Goal: Task Accomplishment & Management: Complete application form

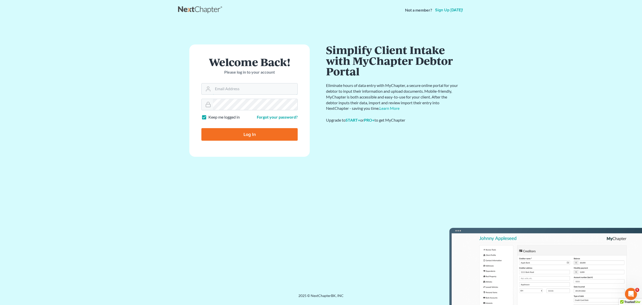
type input "[PERSON_NAME][EMAIL_ADDRESS][DOMAIN_NAME]"
click at [249, 135] on input "Log In" at bounding box center [249, 134] width 96 height 13
type input "Thinking..."
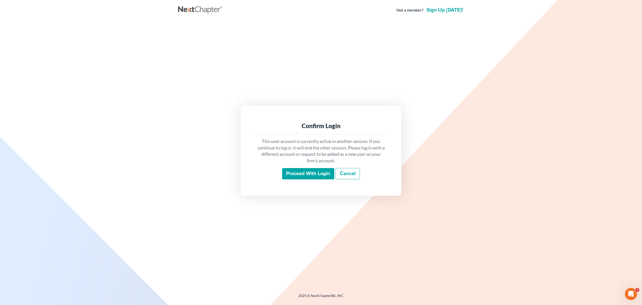
click at [303, 172] on input "Proceed with login" at bounding box center [308, 174] width 52 height 12
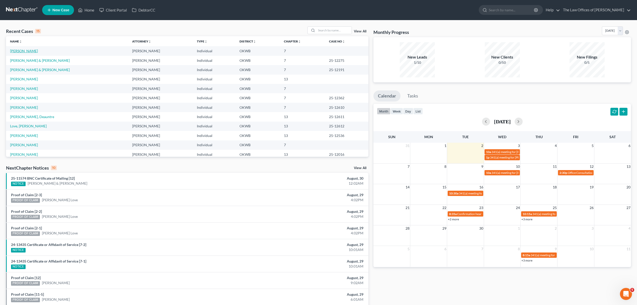
click at [29, 49] on link "[PERSON_NAME]" at bounding box center [24, 51] width 28 height 4
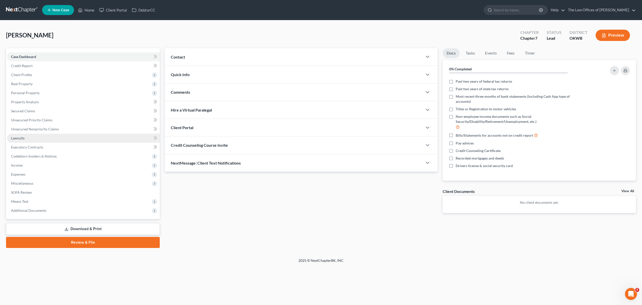
click at [24, 136] on span "Lawsuits" at bounding box center [18, 138] width 14 height 4
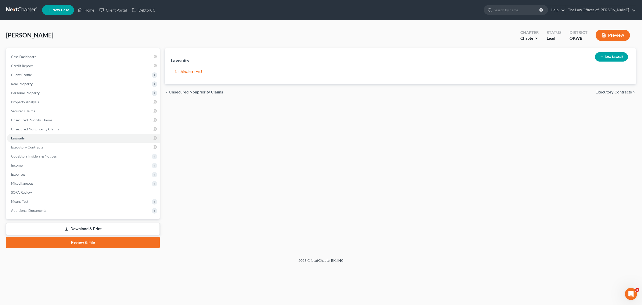
click at [614, 58] on button "New Lawsuit" at bounding box center [611, 56] width 33 height 9
select select "0"
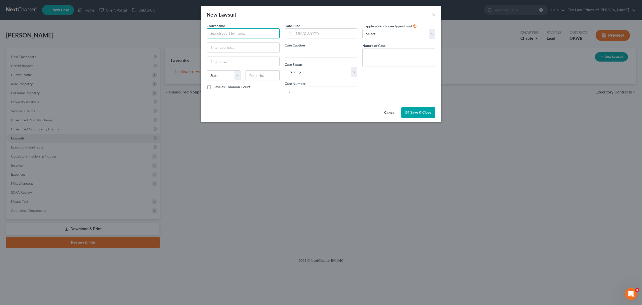
click at [238, 33] on input "text" at bounding box center [243, 33] width 73 height 10
type input "d"
type input "D"
type input "CLEVELAND COUNTY DISTRICT COURT"
click at [228, 47] on input "200" at bounding box center [243, 48] width 73 height 10
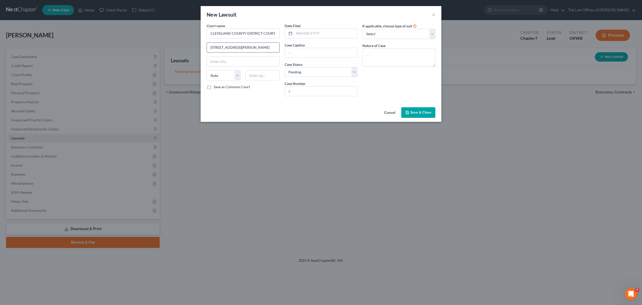
type input "[STREET_ADDRESS][PERSON_NAME]"
type input "73069"
type input "[PERSON_NAME]"
select select "37"
click at [312, 35] on input "text" at bounding box center [325, 34] width 63 height 10
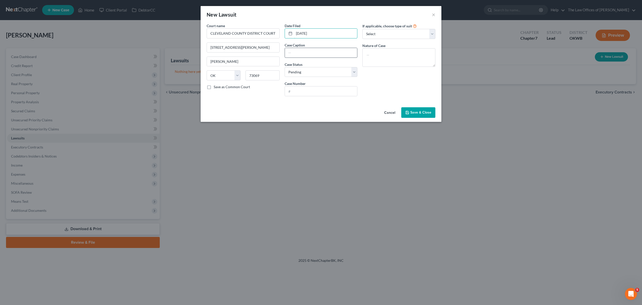
type input "[DATE]"
click at [292, 51] on input "text" at bounding box center [321, 53] width 73 height 10
type input "TINKER FEDERAL CU V [PERSON_NAME]"
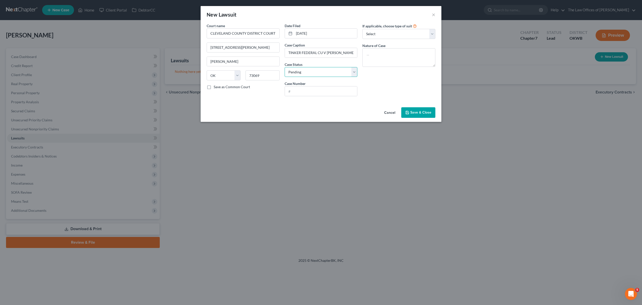
click at [297, 73] on select "Select Pending On Appeal Concluded" at bounding box center [321, 72] width 73 height 10
select select "2"
click at [285, 67] on select "Select Pending On Appeal Concluded" at bounding box center [321, 72] width 73 height 10
click at [305, 90] on input "text" at bounding box center [321, 91] width 73 height 10
type input "CS-2024-1612"
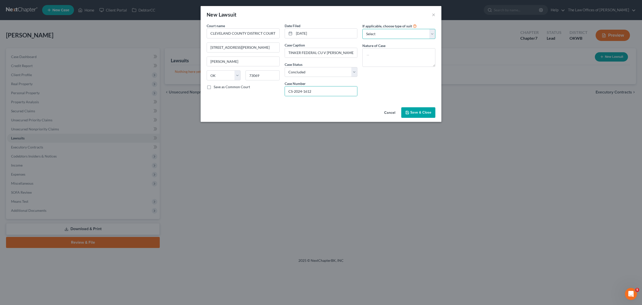
click at [377, 30] on select "Select Repossession Garnishment Foreclosure Attached, Seized, Or Levied Other" at bounding box center [399, 34] width 73 height 10
click at [362, 21] on div "New Lawsuit ×" at bounding box center [321, 14] width 241 height 17
click at [424, 110] on button "Save & Close" at bounding box center [418, 112] width 34 height 11
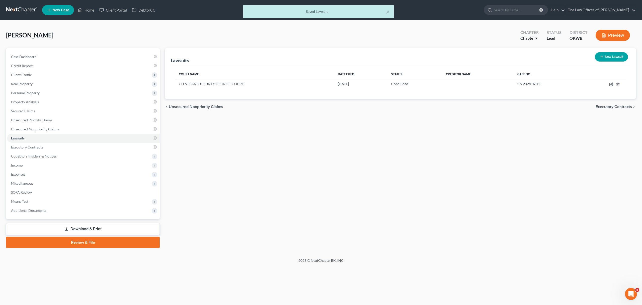
click at [607, 53] on button "New Lawsuit" at bounding box center [611, 56] width 33 height 9
select select "0"
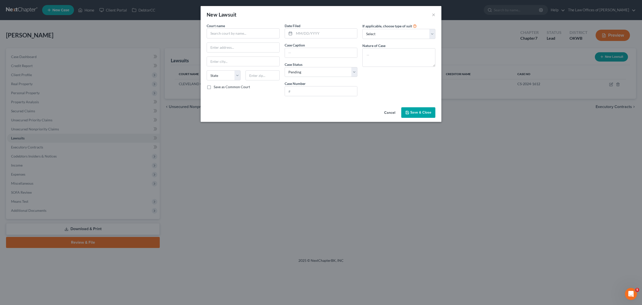
click at [246, 39] on div "Court name * State [US_STATE] AK AR AZ CA CO CT DE DC [GEOGRAPHIC_DATA] GA GU H…" at bounding box center [243, 61] width 78 height 77
click at [247, 37] on input "text" at bounding box center [243, 33] width 73 height 10
type input "COMMUNICATIONS FEDERAL CU"
type input "C"
drag, startPoint x: 268, startPoint y: 36, endPoint x: 121, endPoint y: 36, distance: 147.0
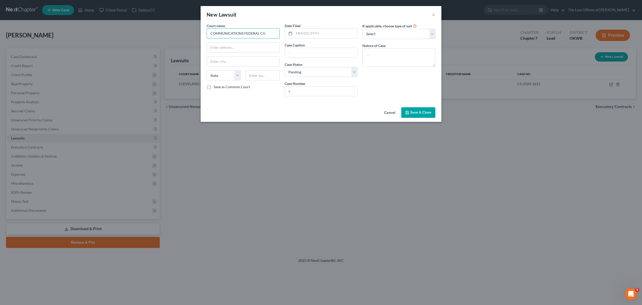
click at [121, 37] on div "New Lawsuit × Court name * COMMUNICATIONS FEDERAL CU State [US_STATE] AK AR AZ …" at bounding box center [321, 152] width 642 height 305
type input "[PERSON_NAME] & [PERSON_NAME]"
type input "POB 1748"
type input "73101"
type input "[US_STATE][GEOGRAPHIC_DATA]"
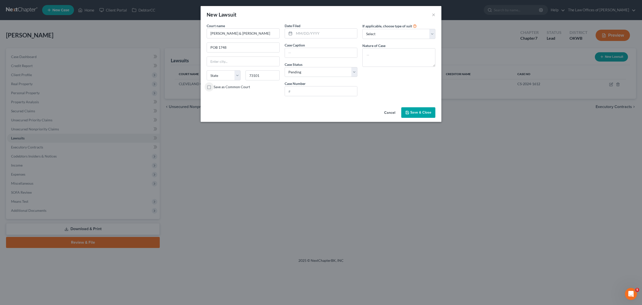
select select "37"
click at [226, 86] on label "Save as Common Court" at bounding box center [232, 86] width 36 height 5
click at [219, 86] on input "Save as Common Court" at bounding box center [217, 85] width 3 height 3
checkbox input "true"
drag, startPoint x: 210, startPoint y: 87, endPoint x: 212, endPoint y: 83, distance: 3.8
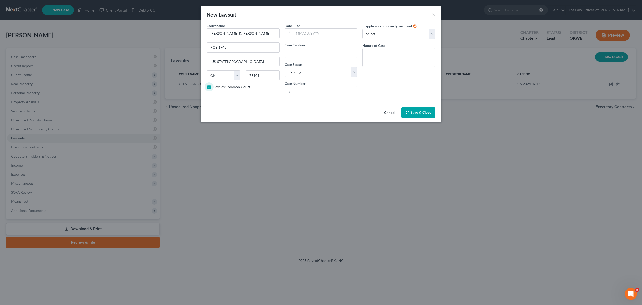
click at [214, 84] on label "Save as Common Court" at bounding box center [232, 86] width 36 height 5
drag, startPoint x: 255, startPoint y: 35, endPoint x: 114, endPoint y: 57, distance: 142.8
click at [110, 52] on div "New Lawsuit × Court name * [PERSON_NAME] & [PERSON_NAME] POB 1748 [US_STATE] Ci…" at bounding box center [321, 152] width 642 height 305
type input "CLEVELAND COUNTY COURT"
type input "[STREET_ADDRESS][PERSON_NAME]"
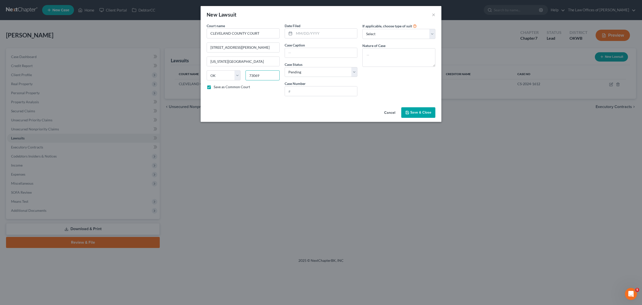
type input "73069"
type input "[PERSON_NAME]"
click at [309, 35] on input "text" at bounding box center [325, 34] width 63 height 10
type input "[DATE]"
click at [301, 49] on input "text" at bounding box center [321, 53] width 73 height 10
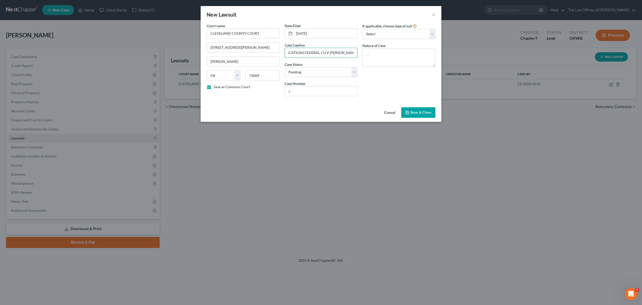
scroll to position [0, 20]
type input "COMMUNICATIONS FEDERAL CU V [PERSON_NAME]"
click at [305, 89] on input "text" at bounding box center [321, 91] width 73 height 10
type input "CJ-2025-4906"
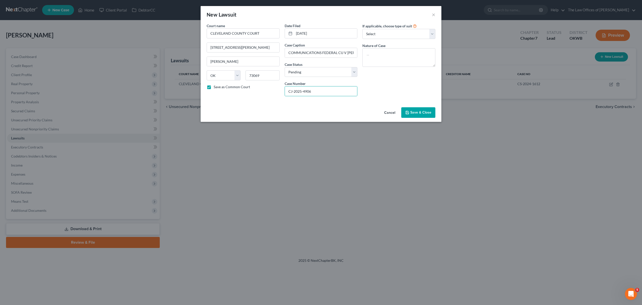
click at [411, 111] on span "Save & Close" at bounding box center [420, 112] width 21 height 4
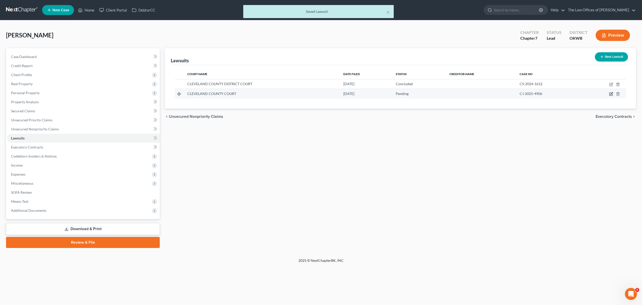
click at [612, 92] on icon "button" at bounding box center [611, 94] width 4 height 4
select select "37"
select select "0"
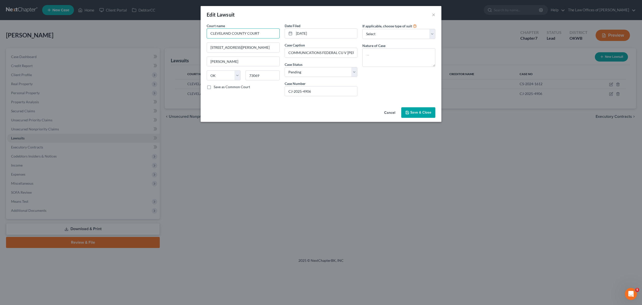
click at [246, 33] on input "CLEVELAND COUNTY COURT" at bounding box center [243, 33] width 73 height 10
type input "CLEVELAND COUNTY DISTRICT COURT"
click at [229, 84] on div "State [US_STATE] AK AR AZ CA CO CT DE DC [GEOGRAPHIC_DATA] [GEOGRAPHIC_DATA] GU…" at bounding box center [243, 77] width 78 height 14
click at [229, 85] on label "Save as Common Court" at bounding box center [232, 86] width 36 height 5
click at [219, 85] on input "Save as Common Court" at bounding box center [217, 85] width 3 height 3
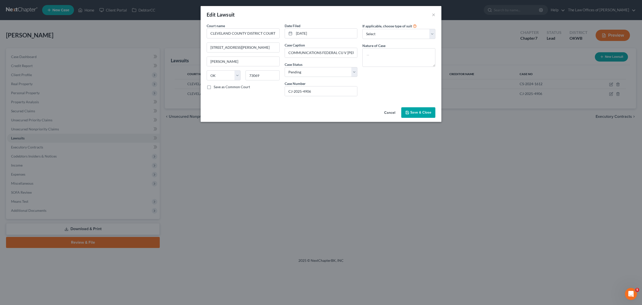
checkbox input "true"
click at [427, 111] on span "Save & Close" at bounding box center [420, 112] width 21 height 4
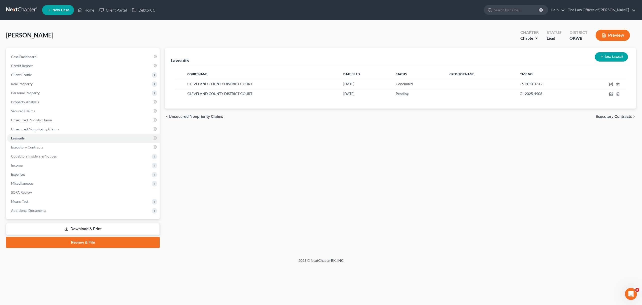
click at [393, 5] on ul "New Case Home Client Portal DebtorCC - No Result - See all results Or Press Ent…" at bounding box center [339, 10] width 594 height 13
click at [38, 129] on span "Unsecured Nonpriority Claims" at bounding box center [35, 129] width 48 height 4
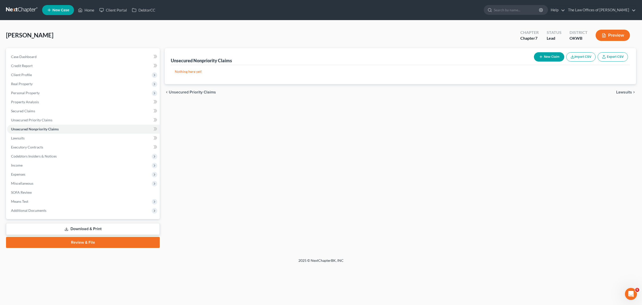
drag, startPoint x: 535, startPoint y: 53, endPoint x: 539, endPoint y: 54, distance: 4.3
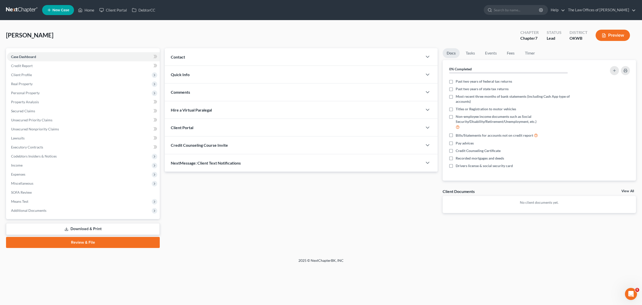
click at [348, 180] on div "Updates & News × Contact New Contact Quick Info Status Discharged Discharged & …" at bounding box center [301, 134] width 278 height 173
click at [53, 125] on link "Unsecured Nonpriority Claims" at bounding box center [83, 128] width 153 height 9
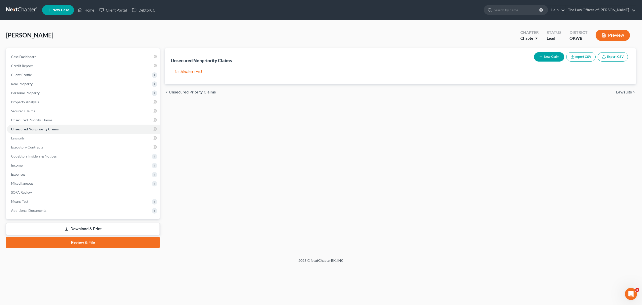
click at [558, 55] on button "New Claim" at bounding box center [549, 56] width 30 height 9
select select "0"
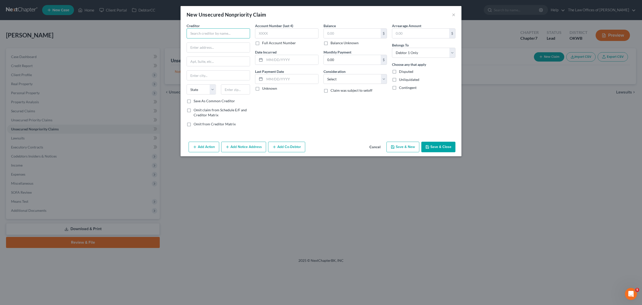
click at [206, 35] on input "text" at bounding box center [218, 33] width 63 height 10
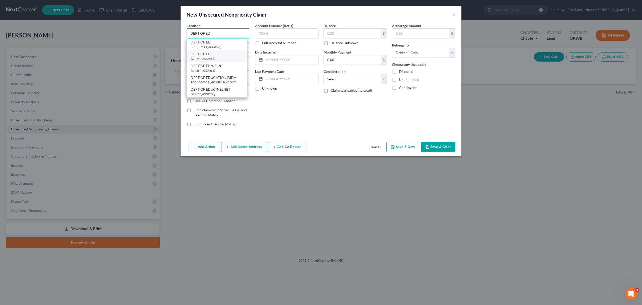
type input "DEPT OF ED"
click at [215, 60] on div "[STREET_ADDRESS]" at bounding box center [217, 58] width 52 height 4
type input "[STREET_ADDRESS]"
type input "[GEOGRAPHIC_DATA]"
select select "45"
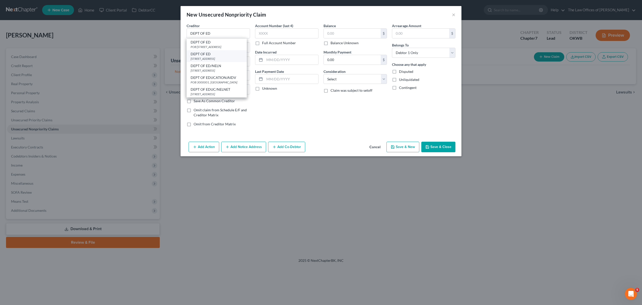
type input "75403"
click at [279, 35] on input "text" at bounding box center [286, 33] width 63 height 10
type input "9712"
type input "VAR"
click at [351, 33] on input "text" at bounding box center [352, 34] width 57 height 10
